Goal: Find specific page/section: Find specific page/section

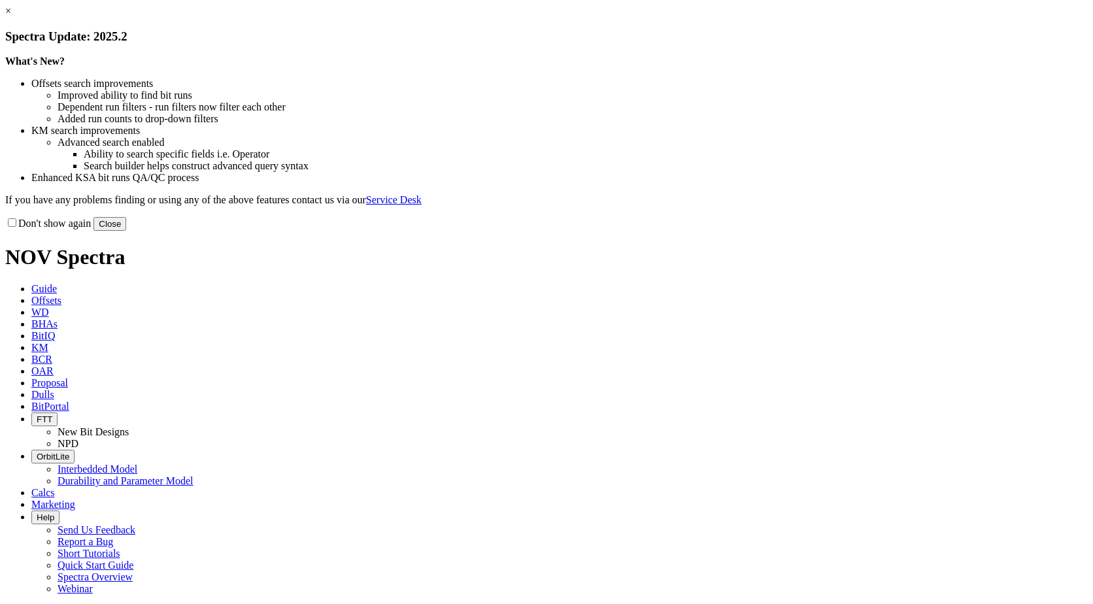
click at [126, 231] on button "Close" at bounding box center [109, 224] width 33 height 14
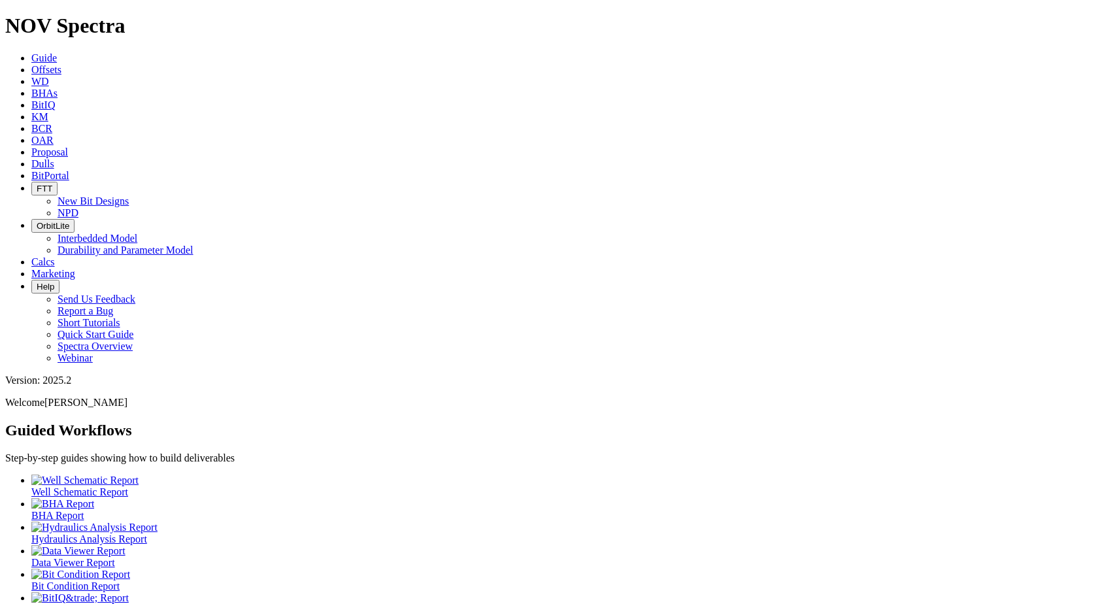
click at [55, 99] on span "BitIQ" at bounding box center [43, 104] width 24 height 11
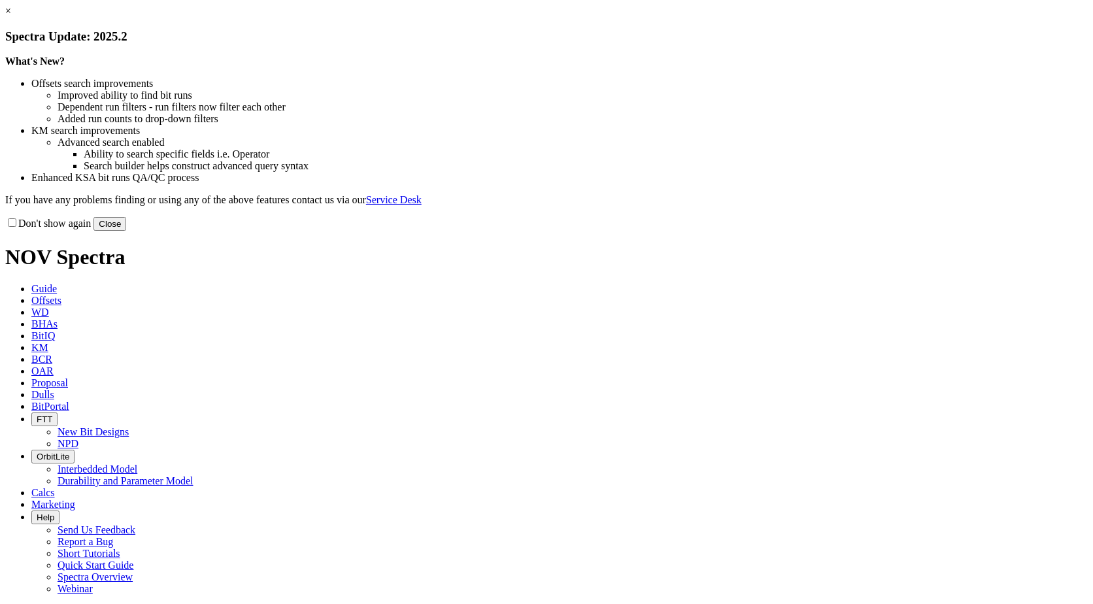
click at [801, 231] on div "Don't show again Close" at bounding box center [546, 223] width 1082 height 14
click at [126, 231] on button "Close" at bounding box center [109, 224] width 33 height 14
